Goal: Transaction & Acquisition: Purchase product/service

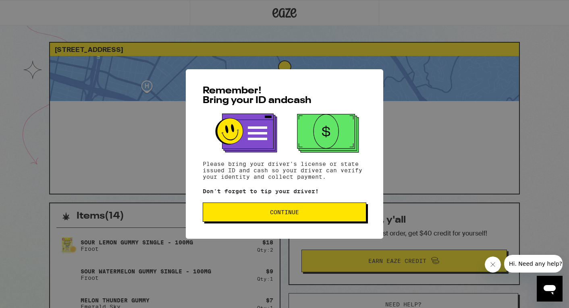
click at [552, 116] on div "Remember! Bring your ID and cash Please bring your driver's license or state is…" at bounding box center [284, 154] width 569 height 308
click at [300, 215] on span "Continue" at bounding box center [285, 213] width 150 height 6
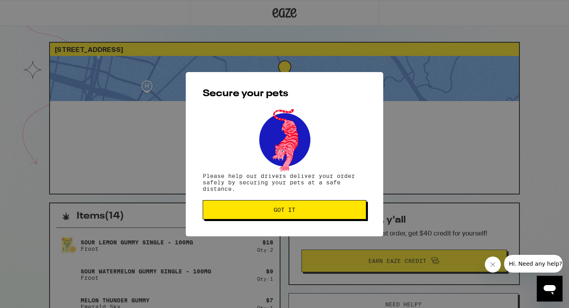
click at [300, 215] on button "Got it" at bounding box center [285, 209] width 164 height 19
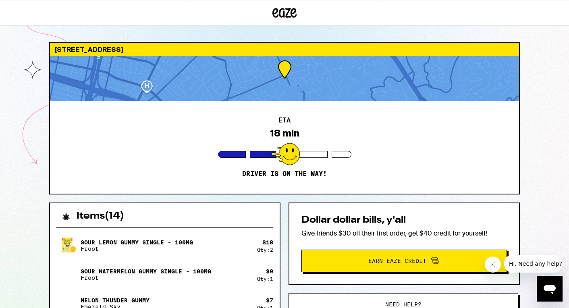
click at [29, 198] on div "311 Highland Ave Piedmont 94611 ETA 18 min Driver is on the way! Items ( 14 ) S…" at bounding box center [284, 285] width 569 height 570
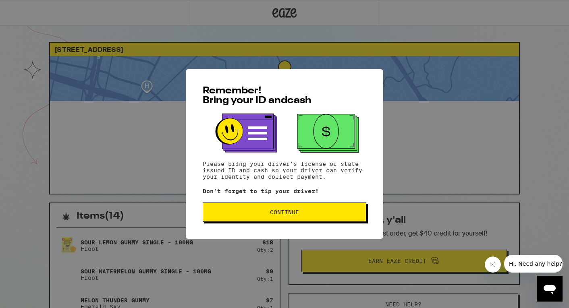
click at [304, 215] on span "Continue" at bounding box center [285, 213] width 150 height 6
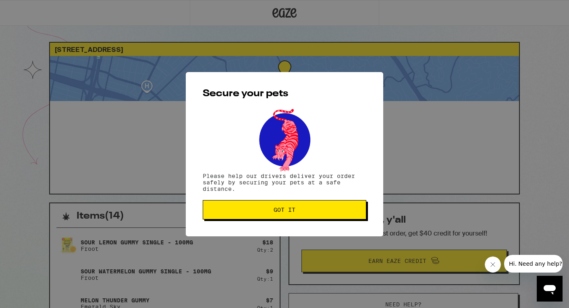
click at [304, 216] on button "Got it" at bounding box center [285, 209] width 164 height 19
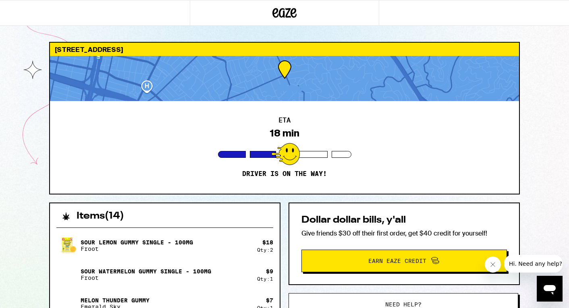
click at [524, 230] on div "311 Highland Ave Piedmont 94611 ETA 18 min Driver is on the way! Items ( 14 ) S…" at bounding box center [285, 306] width 484 height 528
click at [494, 266] on icon "Close message from company" at bounding box center [493, 265] width 6 height 6
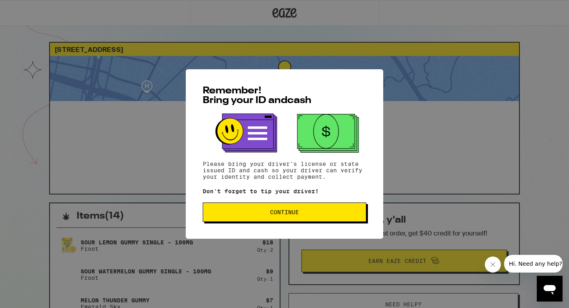
click at [283, 215] on span "Continue" at bounding box center [284, 213] width 29 height 6
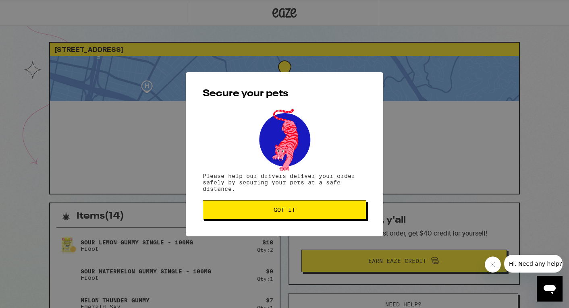
click at [283, 216] on button "Got it" at bounding box center [285, 209] width 164 height 19
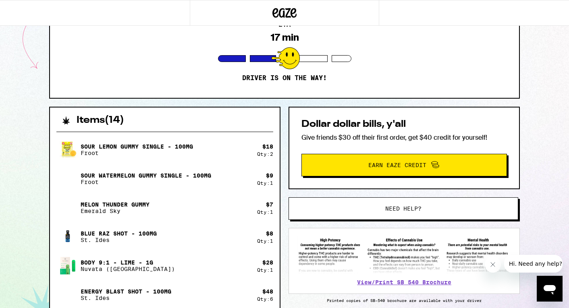
scroll to position [96, 0]
